Goal: Transaction & Acquisition: Purchase product/service

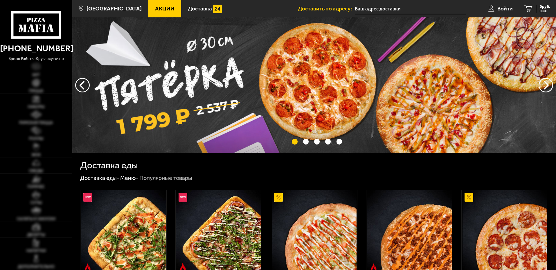
type input "[STREET_ADDRESS]"
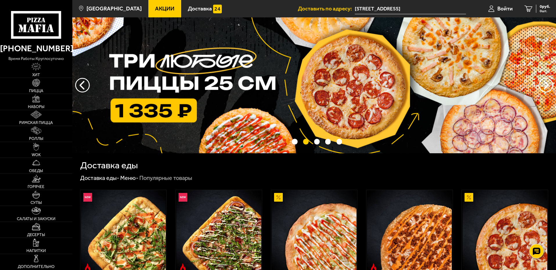
click at [155, 8] on span "Акции" at bounding box center [164, 9] width 19 height 6
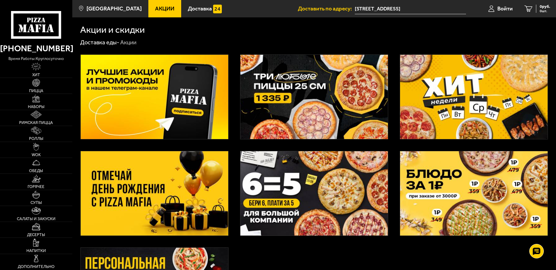
click at [327, 194] on img at bounding box center [313, 193] width 147 height 84
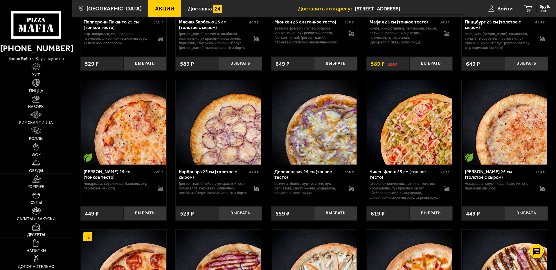
scroll to position [348, 0]
click at [40, 105] on span "Наборы" at bounding box center [36, 107] width 17 height 4
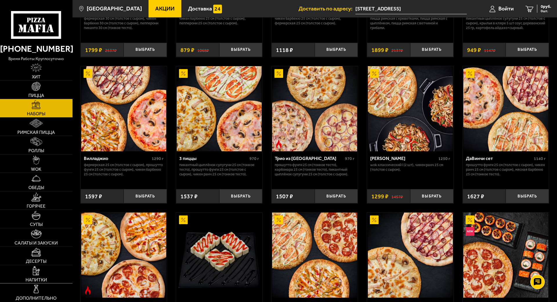
scroll to position [145, 0]
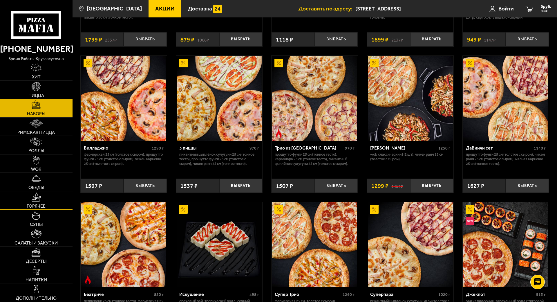
click at [37, 204] on span "Горячее" at bounding box center [36, 206] width 19 height 5
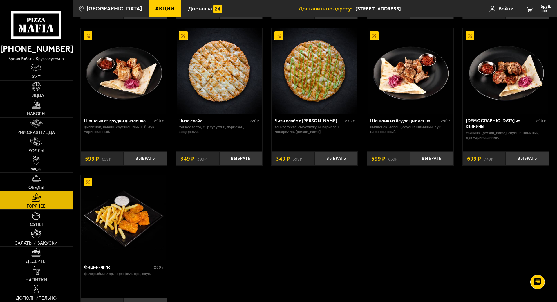
scroll to position [435, 0]
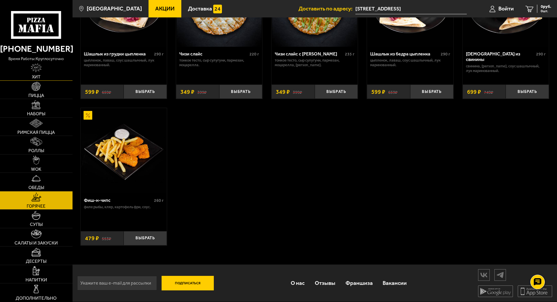
click at [36, 68] on img at bounding box center [36, 67] width 11 height 9
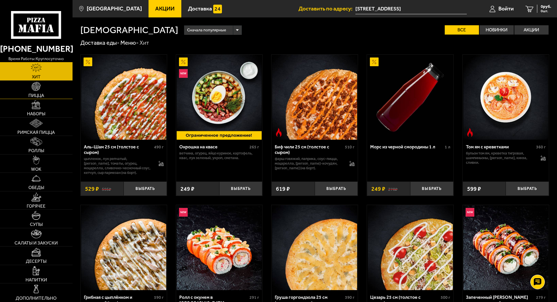
click at [36, 87] on link "Пицца" at bounding box center [36, 90] width 73 height 18
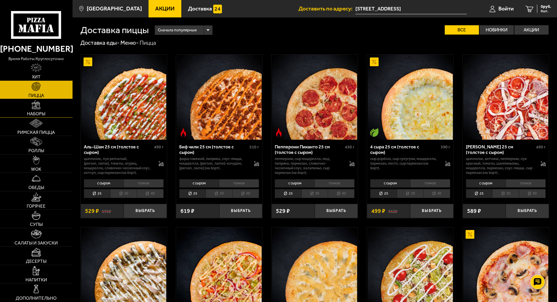
click at [43, 111] on span "Наборы" at bounding box center [36, 113] width 18 height 5
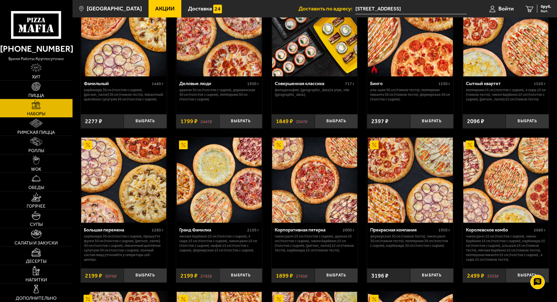
scroll to position [536, 0]
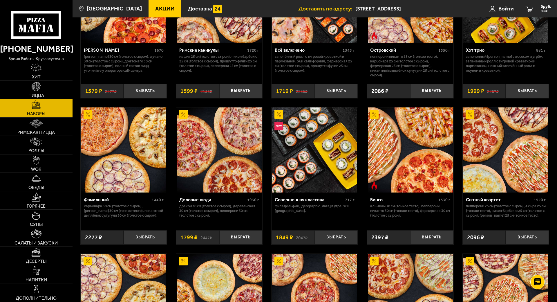
click at [35, 83] on img at bounding box center [36, 86] width 9 height 9
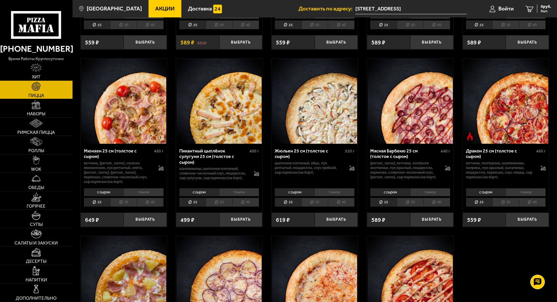
scroll to position [784, 0]
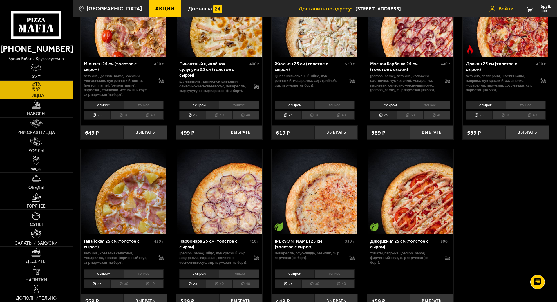
click at [506, 10] on span "Войти" at bounding box center [506, 9] width 15 height 6
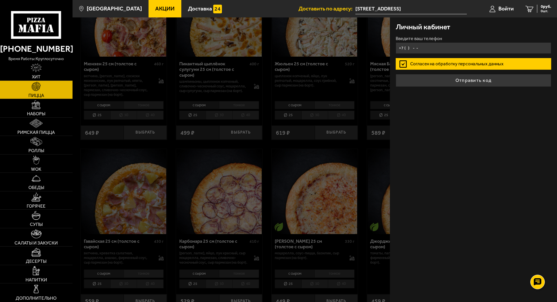
click at [410, 46] on input "+7 ( ) - -" at bounding box center [474, 47] width 156 height 11
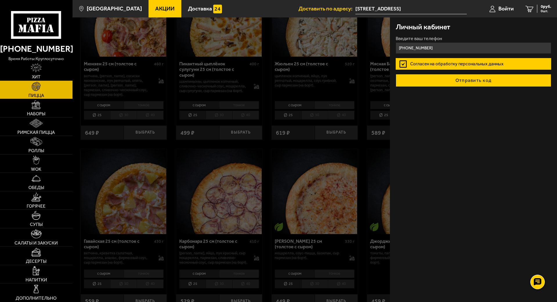
type input "[PHONE_NUMBER]"
click at [456, 74] on button "Отправить код" at bounding box center [474, 80] width 156 height 13
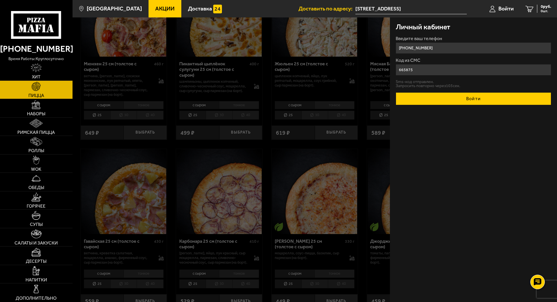
type input "665875"
click at [445, 99] on button "Войти" at bounding box center [474, 98] width 156 height 13
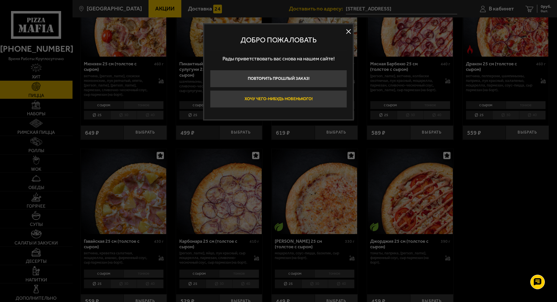
click at [264, 101] on button "Хочу чего-нибудь новенького!" at bounding box center [278, 98] width 137 height 17
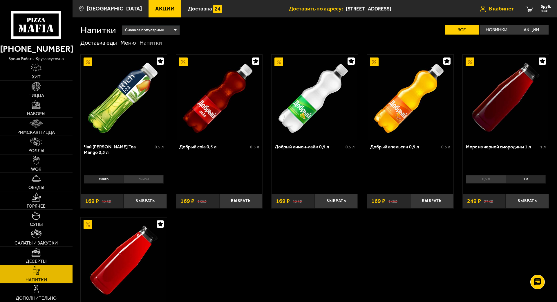
click at [489, 11] on span "В кабинет" at bounding box center [501, 9] width 25 height 6
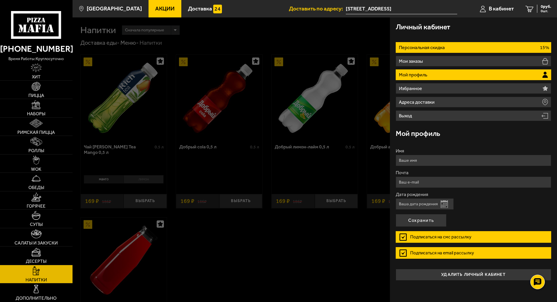
click at [461, 50] on li "Персональная скидка 15%" at bounding box center [474, 47] width 156 height 11
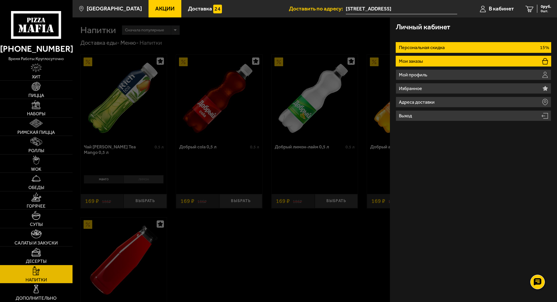
click at [443, 62] on li "Мои заказы" at bounding box center [474, 61] width 156 height 11
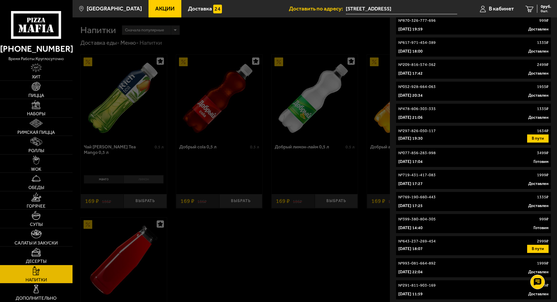
scroll to position [205, 0]
click at [421, 246] on p "[DATE] 18:07" at bounding box center [410, 249] width 24 height 6
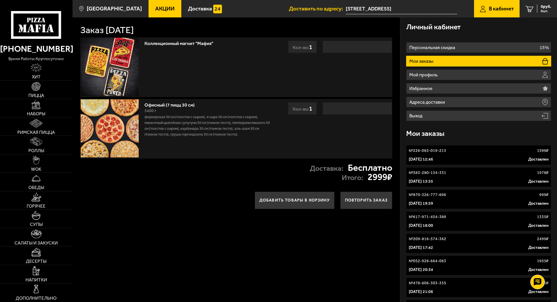
click at [495, 6] on span "В кабинет" at bounding box center [501, 9] width 25 height 6
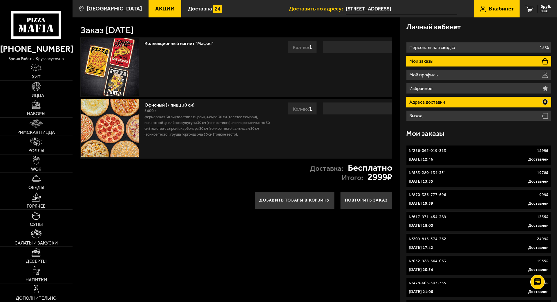
click at [447, 101] on li "Адреса доставки" at bounding box center [478, 102] width 145 height 11
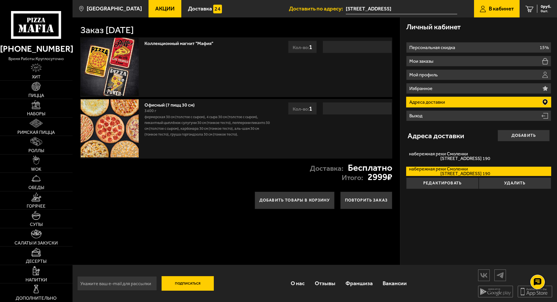
scroll to position [0, 0]
click at [38, 93] on span "Пицца" at bounding box center [36, 95] width 16 height 5
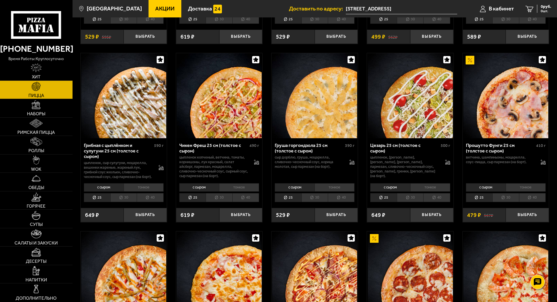
scroll to position [319, 0]
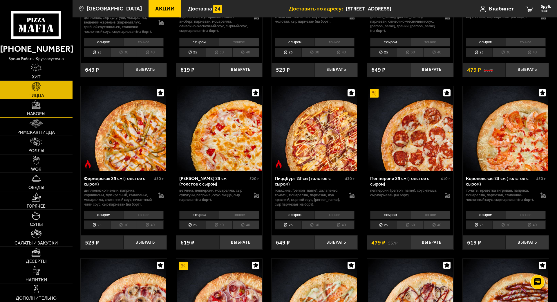
click at [40, 111] on span "Наборы" at bounding box center [36, 113] width 18 height 5
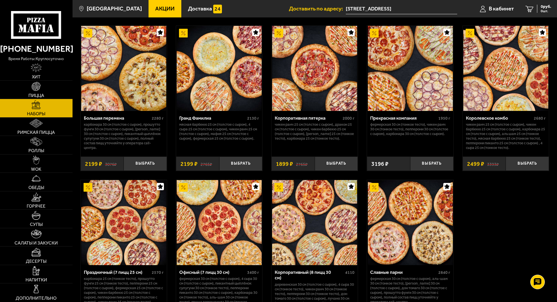
scroll to position [726, 0]
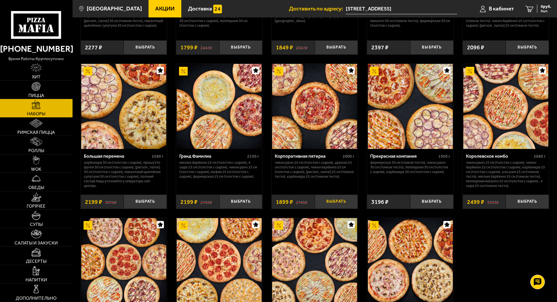
click at [335, 201] on button "Выбрать" at bounding box center [336, 201] width 43 height 14
click at [538, 5] on span "1899 руб." at bounding box center [542, 7] width 17 height 4
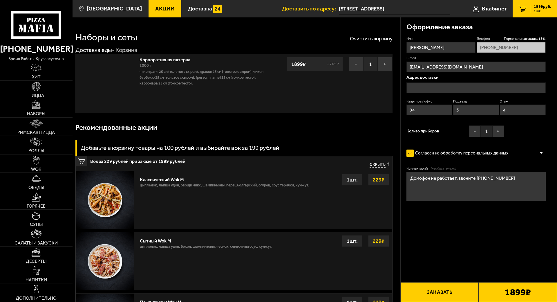
type input "[STREET_ADDRESS]"
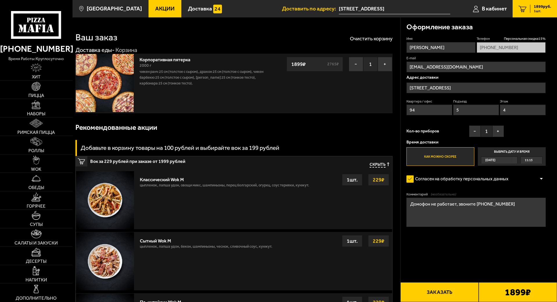
click at [452, 270] on button "Заказать" at bounding box center [439, 292] width 78 height 20
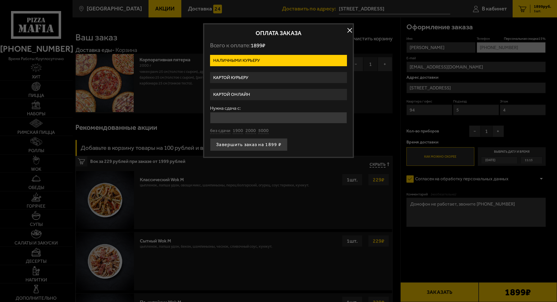
click at [238, 93] on label "Картой онлайн" at bounding box center [278, 94] width 137 height 11
click at [0, 0] on input "Картой онлайн" at bounding box center [0, 0] width 0 height 0
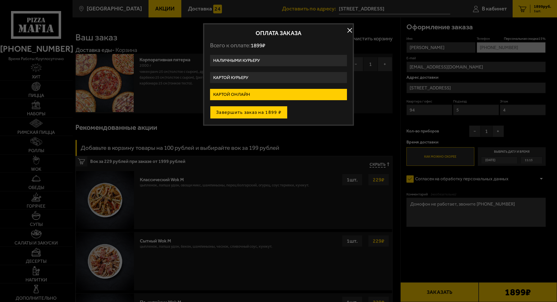
click at [259, 113] on button "Завершить заказ на 1899 ₽" at bounding box center [248, 112] width 77 height 13
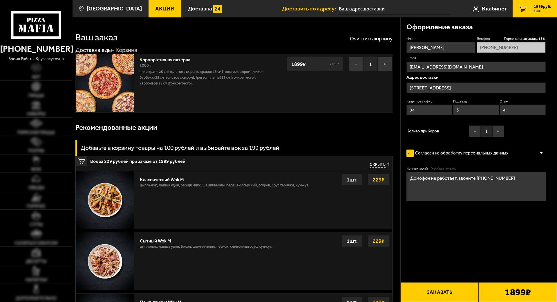
type input "[STREET_ADDRESS]"
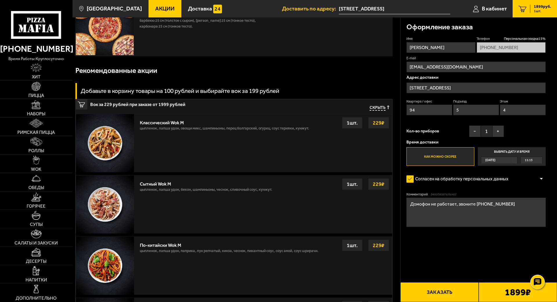
scroll to position [29, 0]
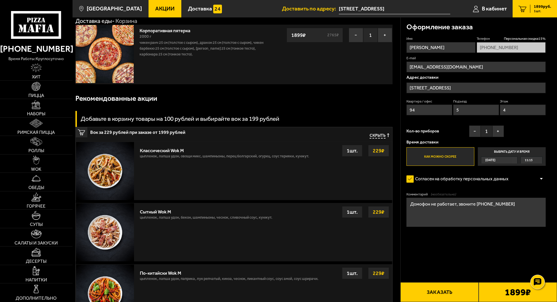
click at [451, 282] on button "Заказать" at bounding box center [439, 292] width 78 height 20
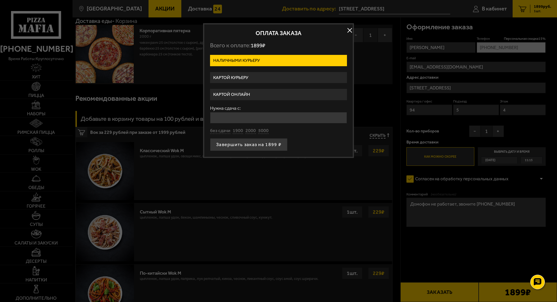
click at [239, 91] on label "Картой онлайн" at bounding box center [278, 94] width 137 height 11
click at [0, 0] on input "Картой онлайн" at bounding box center [0, 0] width 0 height 0
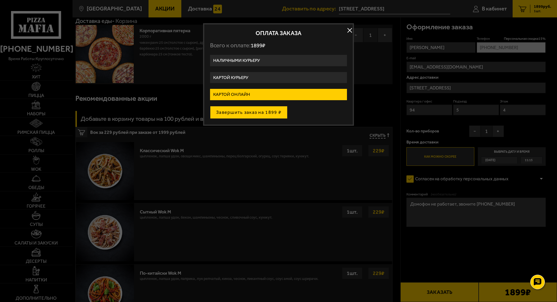
click at [260, 115] on button "Завершить заказ на 1899 ₽" at bounding box center [248, 112] width 77 height 13
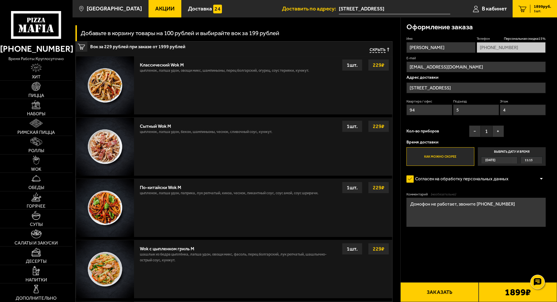
scroll to position [116, 0]
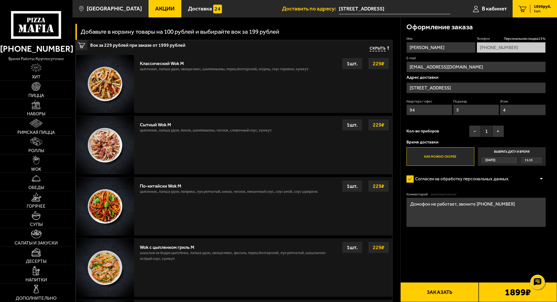
click at [436, 270] on button "Заказать" at bounding box center [439, 292] width 78 height 20
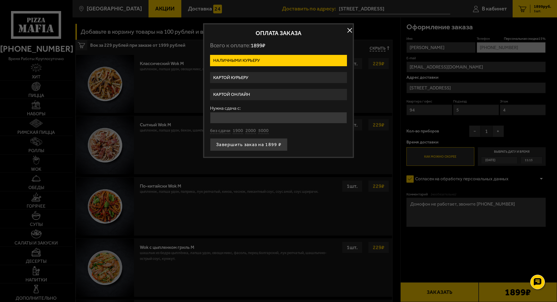
click at [236, 78] on label "Картой курьеру" at bounding box center [278, 77] width 137 height 11
click at [0, 0] on input "Картой курьеру" at bounding box center [0, 0] width 0 height 0
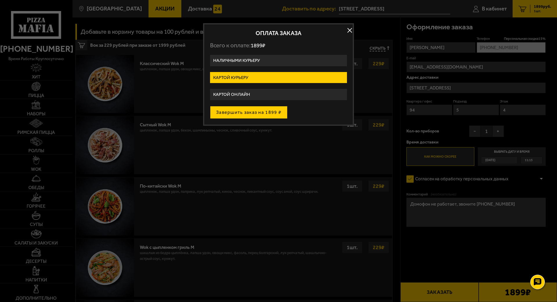
click at [254, 113] on button "Завершить заказ на 1899 ₽" at bounding box center [248, 112] width 77 height 13
